Goal: Check status: Check status

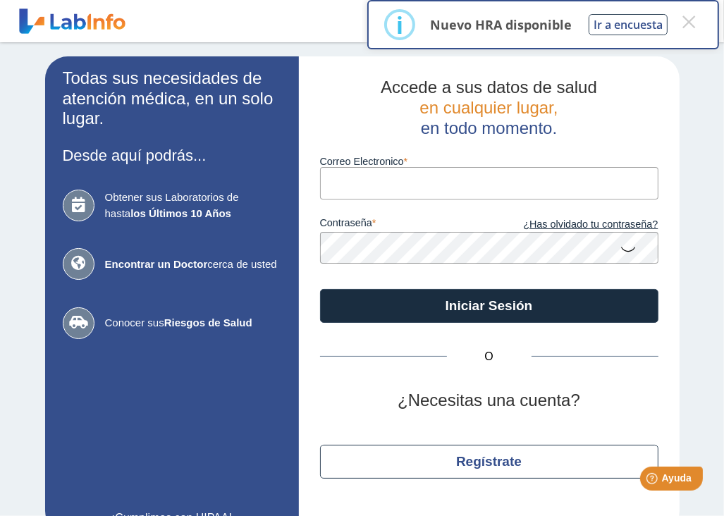
click at [521, 175] on input "Correo Electronico" at bounding box center [489, 183] width 338 height 32
type input "[EMAIL_ADDRESS][DOMAIN_NAME]"
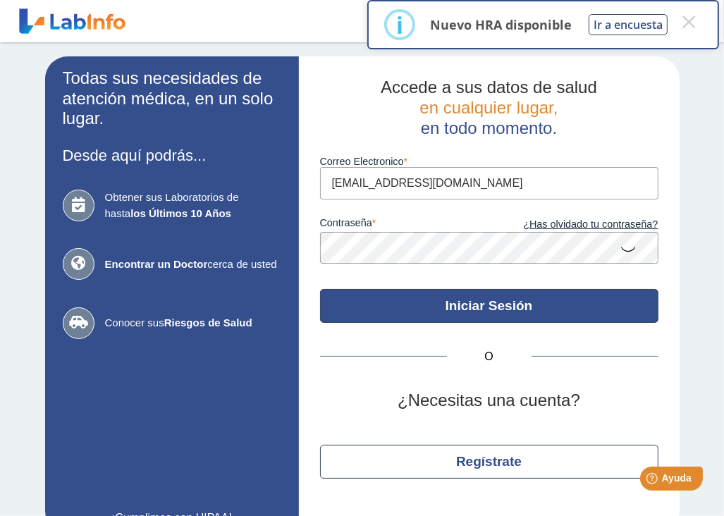
click at [573, 305] on button "Iniciar Sesión" at bounding box center [489, 306] width 338 height 34
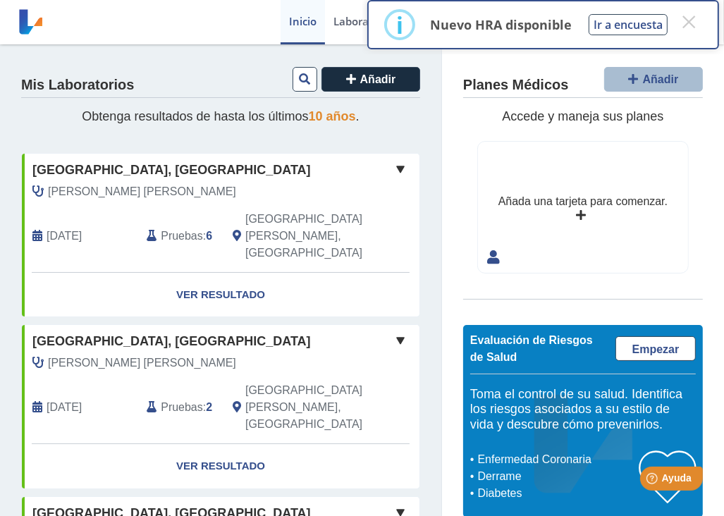
click at [392, 162] on span at bounding box center [400, 169] width 17 height 17
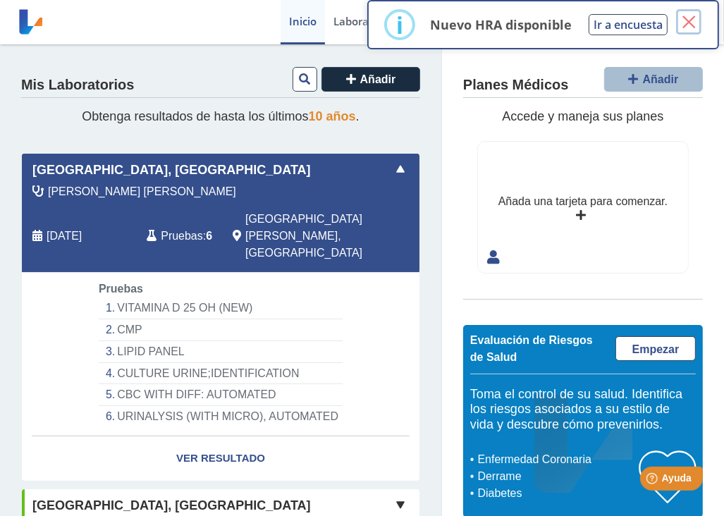
click at [685, 16] on button "×" at bounding box center [688, 21] width 25 height 25
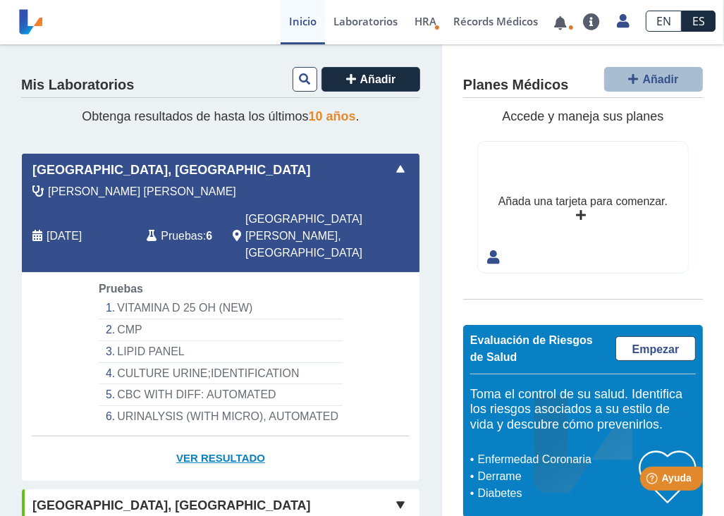
click at [213, 436] on link "Ver Resultado" at bounding box center [221, 458] width 398 height 44
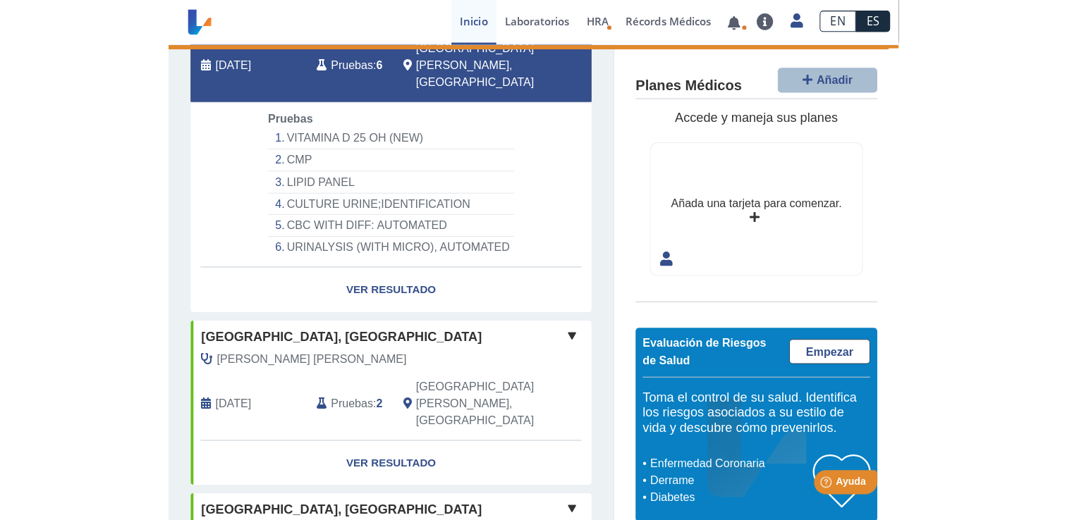
scroll to position [186, 0]
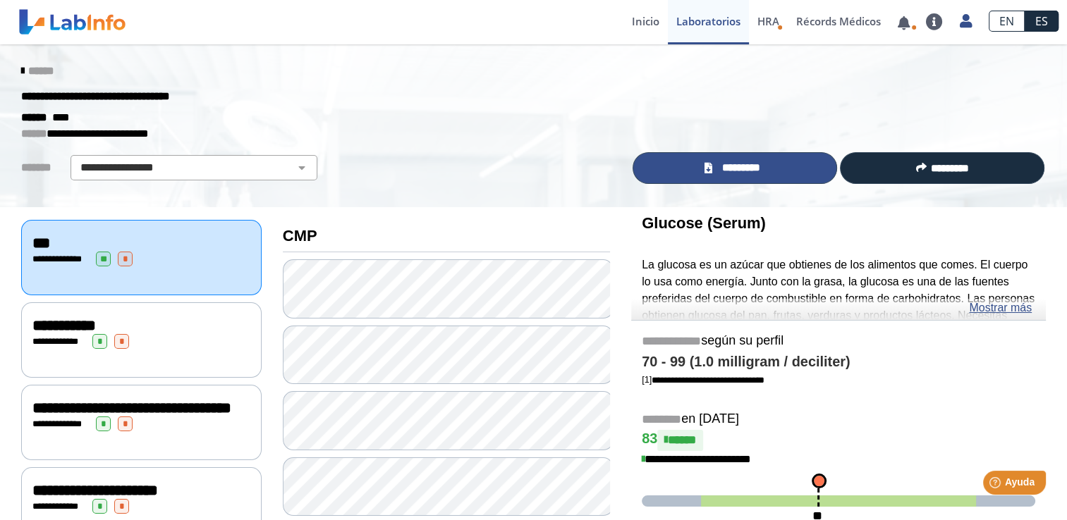
click at [723, 159] on link "*********" at bounding box center [734, 168] width 204 height 32
